Goal: Obtain resource: Obtain resource

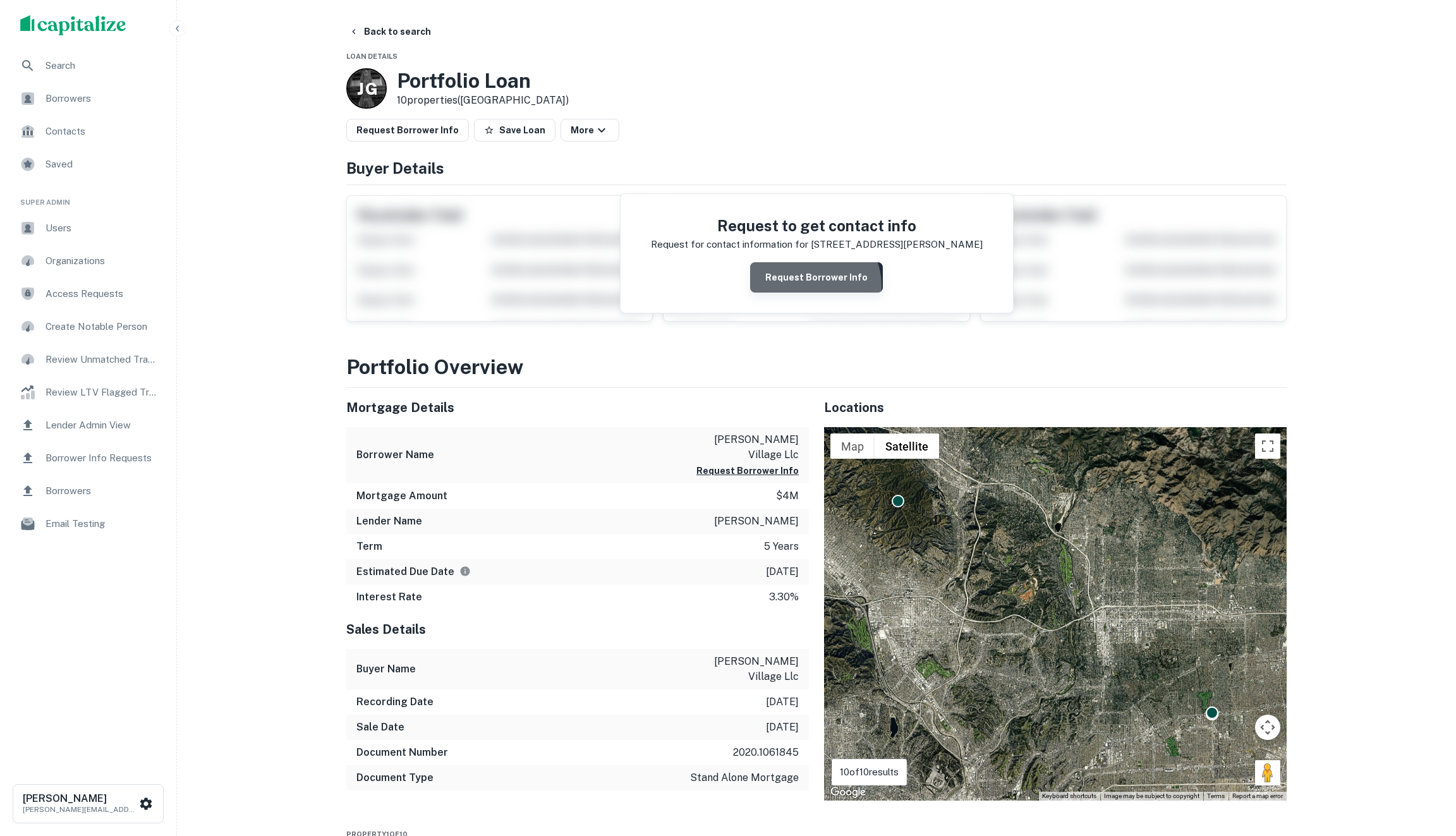
click at [814, 285] on button "Request Borrower Info" at bounding box center [816, 278] width 133 height 31
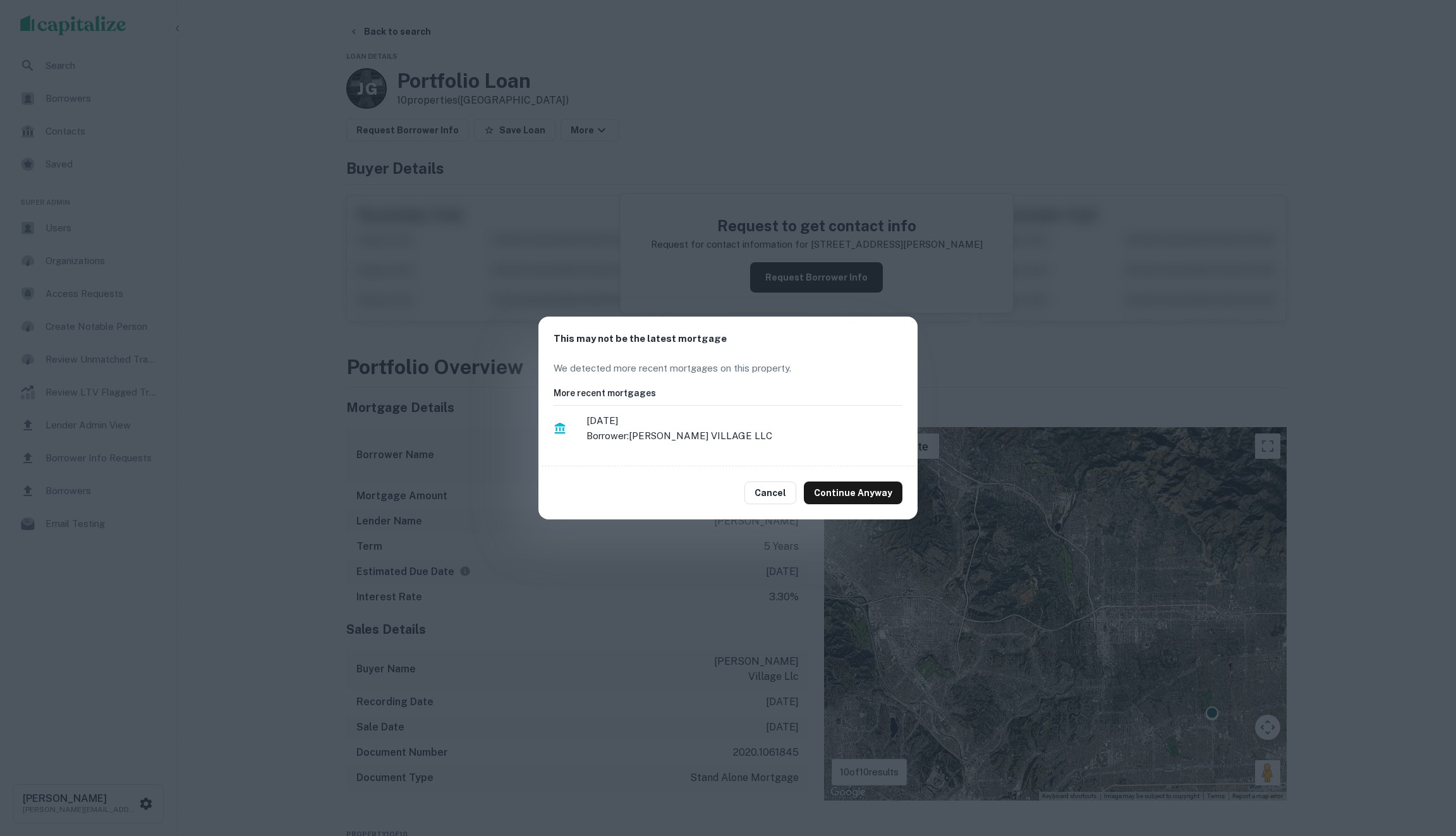
click at [666, 432] on p "Borrower: [PERSON_NAME] VILLAGE LLC" at bounding box center [744, 436] width 316 height 15
click at [629, 429] on p "Borrower: [PERSON_NAME] VILLAGE LLC" at bounding box center [744, 436] width 316 height 15
click at [636, 419] on span "[DATE]" at bounding box center [744, 420] width 316 height 15
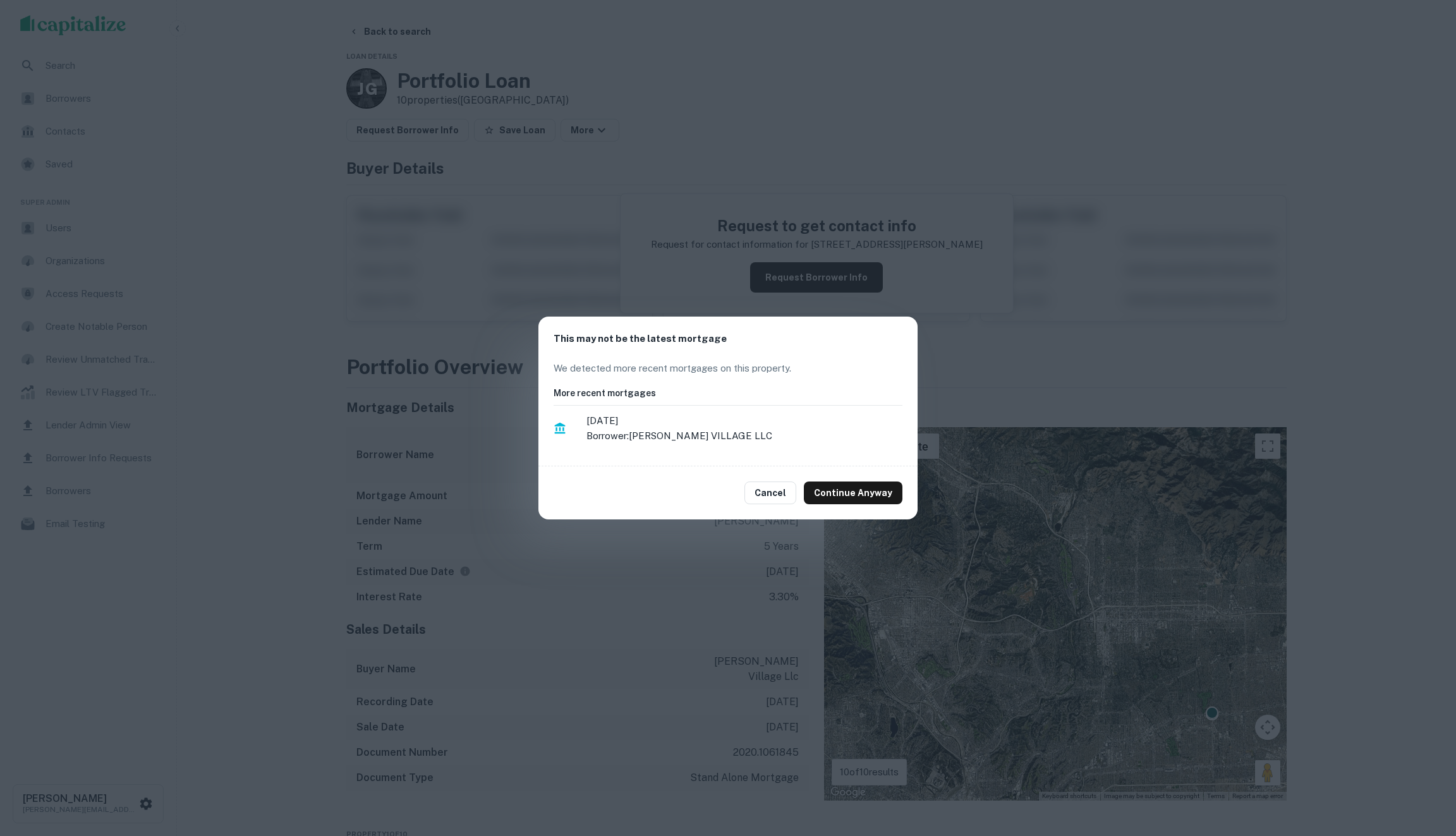
click at [636, 419] on span "[DATE]" at bounding box center [744, 420] width 316 height 15
click at [649, 435] on p "Borrower: [PERSON_NAME] VILLAGE LLC" at bounding box center [744, 436] width 316 height 15
click at [662, 426] on span "[DATE]" at bounding box center [744, 420] width 316 height 15
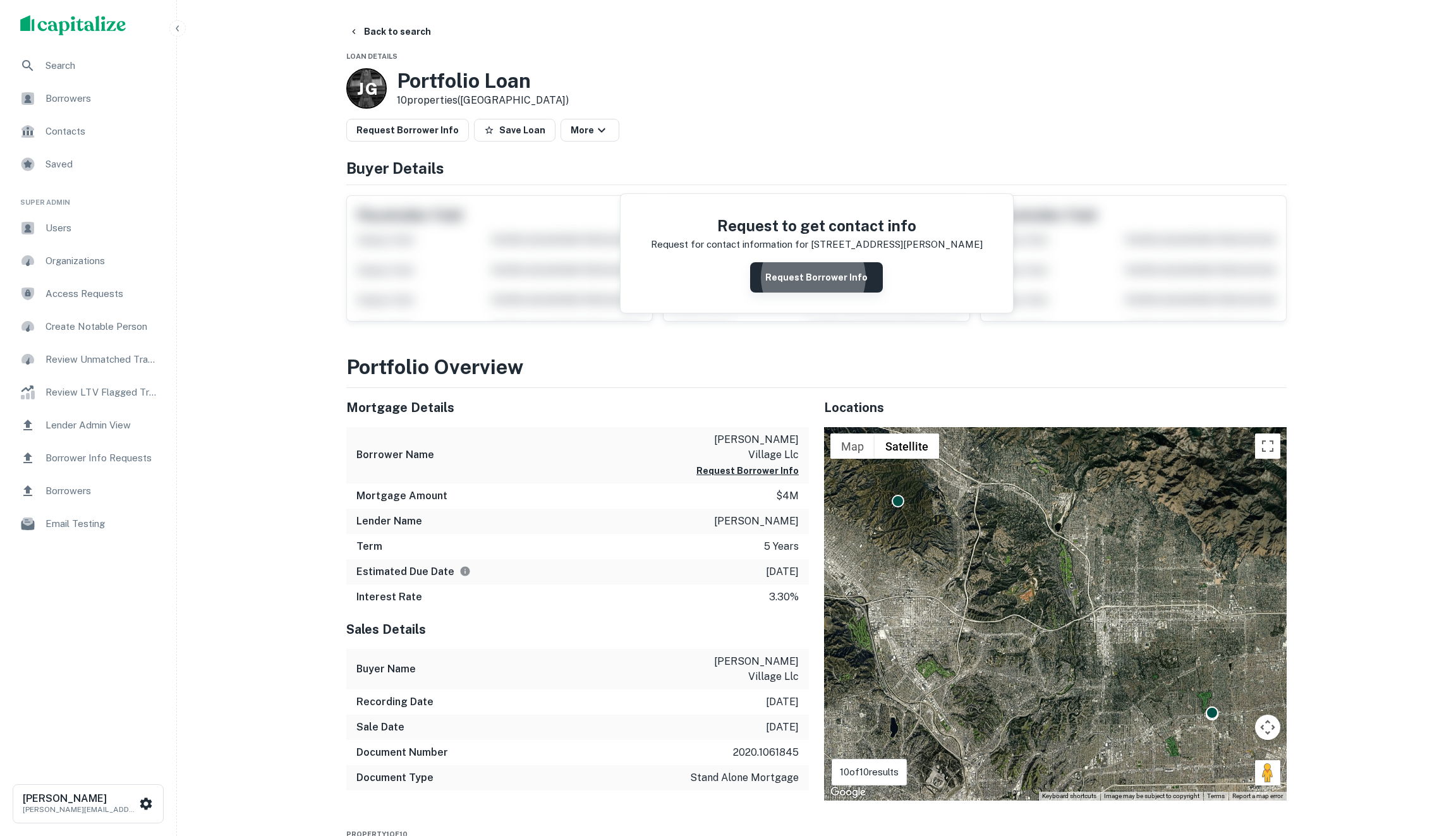
click at [818, 264] on button "Request Borrower Info" at bounding box center [816, 278] width 133 height 31
